Goal: Check status: Check status

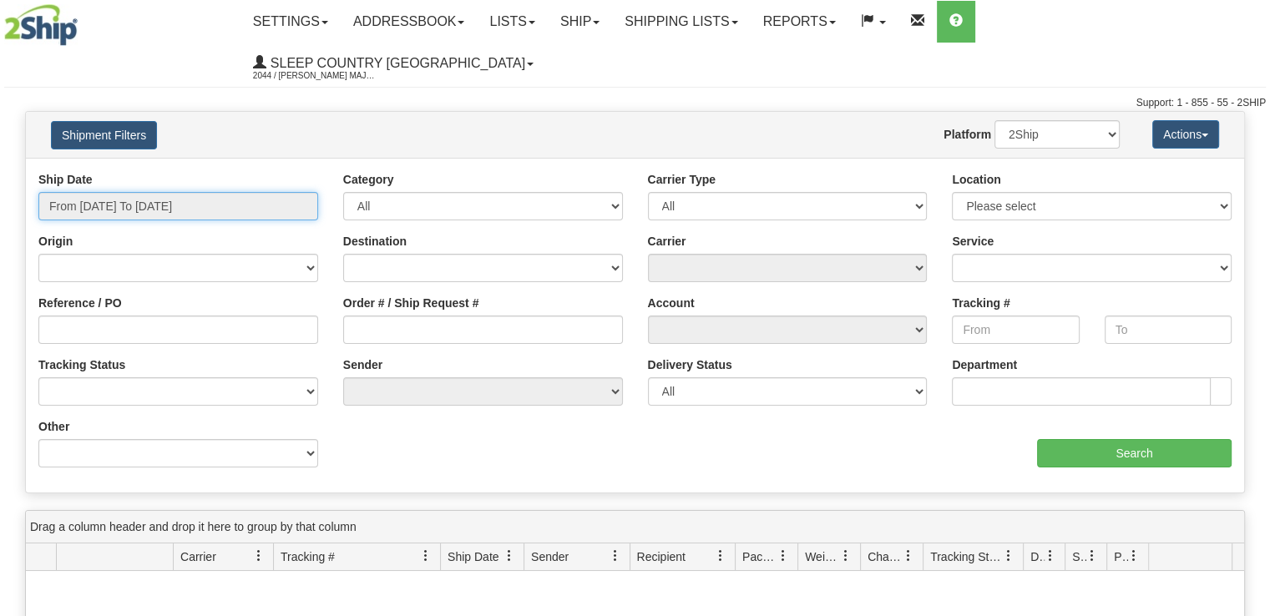
click at [230, 192] on input "From [DATE] To [DATE]" at bounding box center [178, 206] width 280 height 28
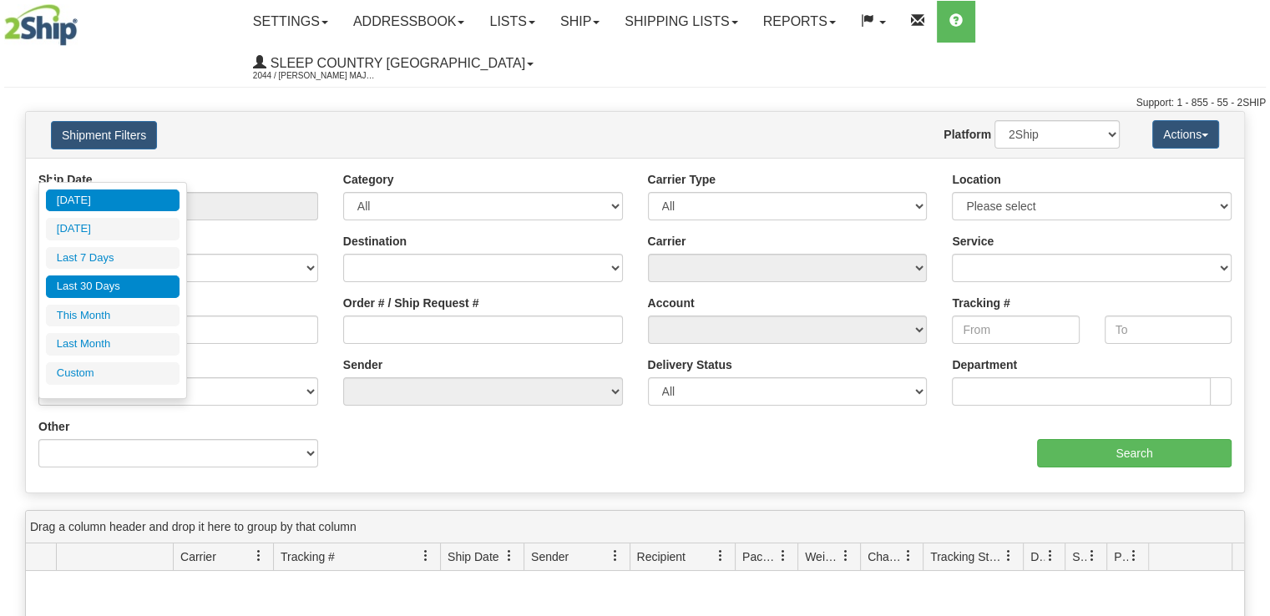
click at [125, 294] on li "Last 30 Days" at bounding box center [113, 287] width 134 height 23
type input "From [DATE] To [DATE]"
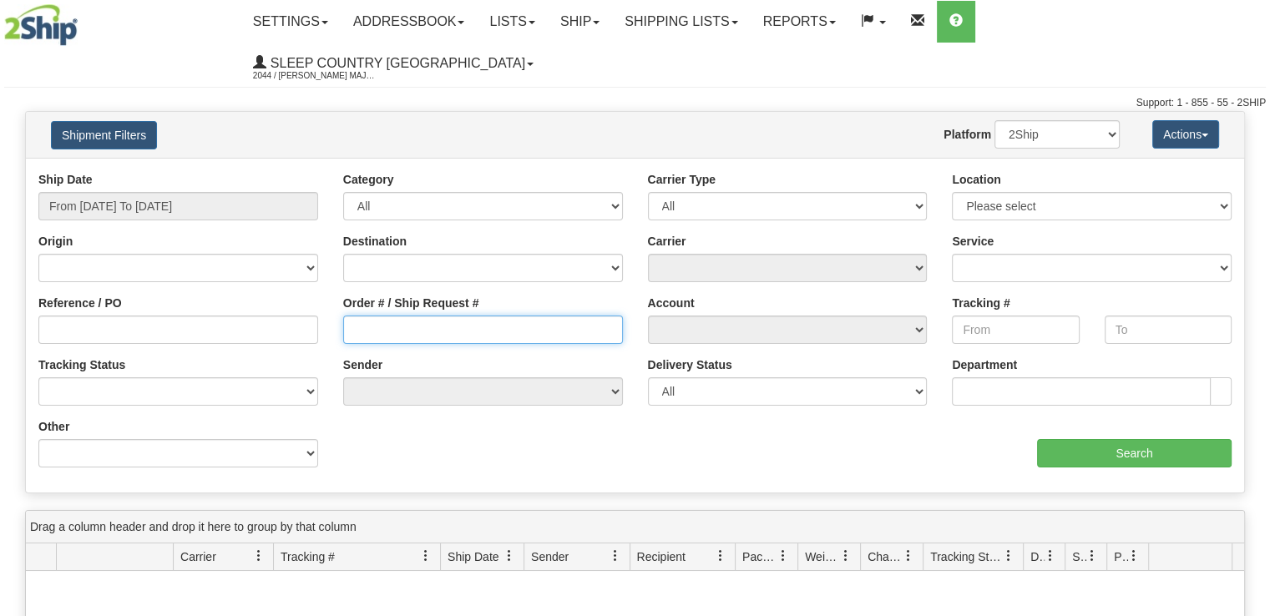
click at [439, 316] on input "Order # / Ship Request #" at bounding box center [483, 330] width 280 height 28
paste input "9002I010915"
type input "9002I010915"
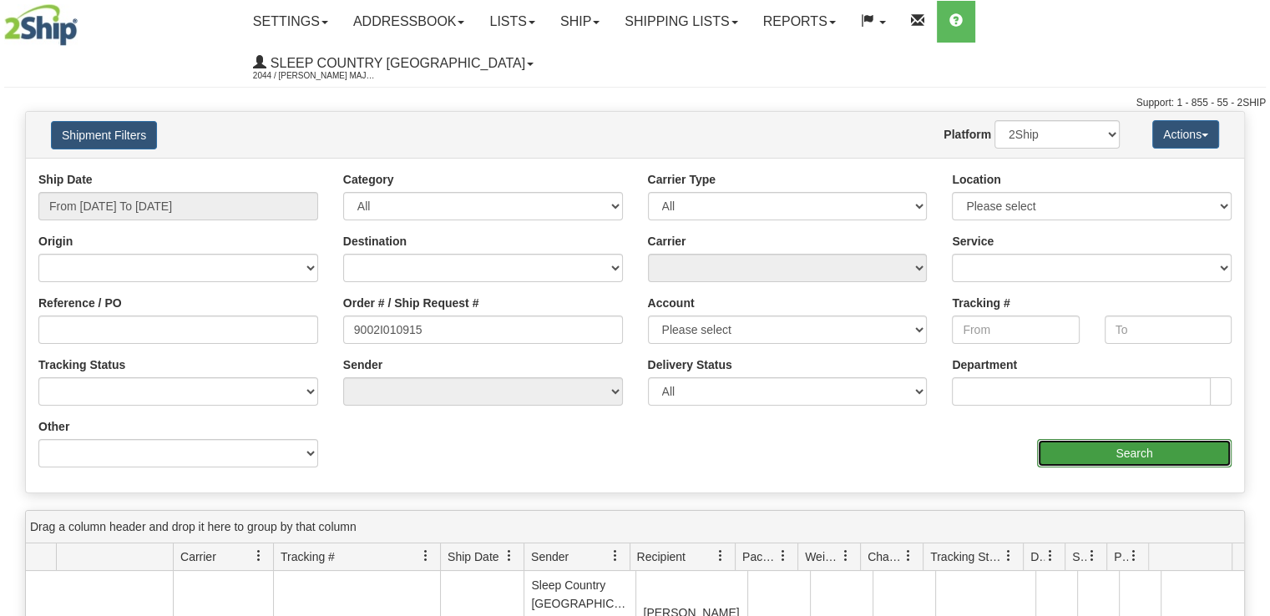
click at [1157, 439] on input "Search" at bounding box center [1134, 453] width 195 height 28
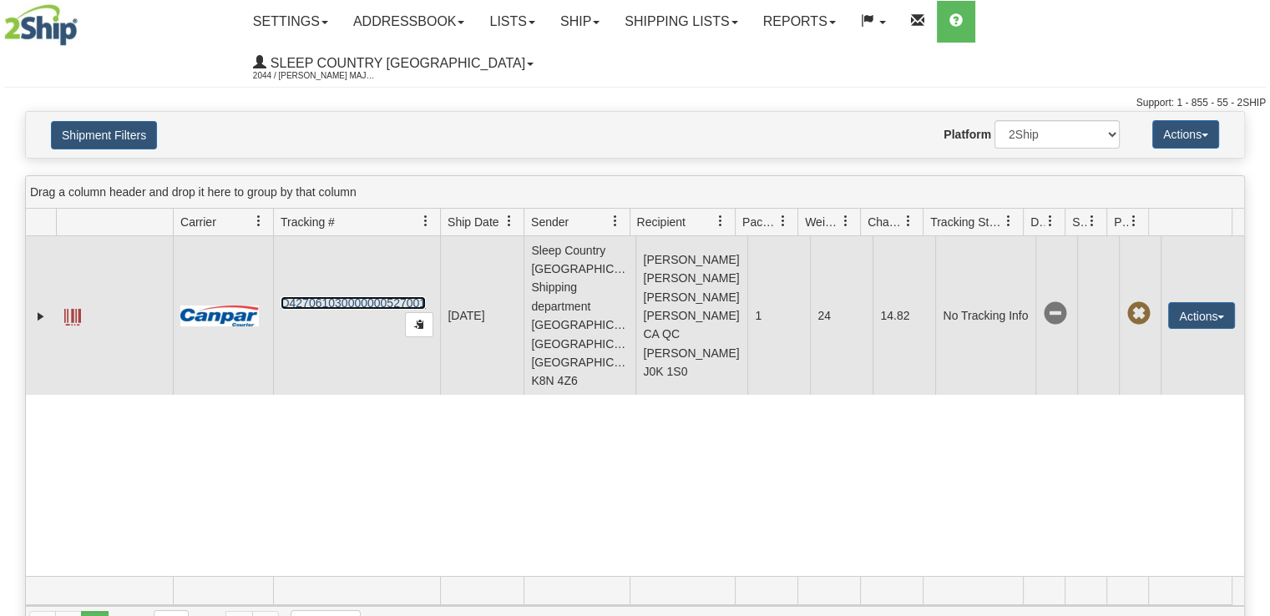
click at [357, 296] on link "D427061030000000527001" at bounding box center [353, 302] width 145 height 13
